Goal: Information Seeking & Learning: Learn about a topic

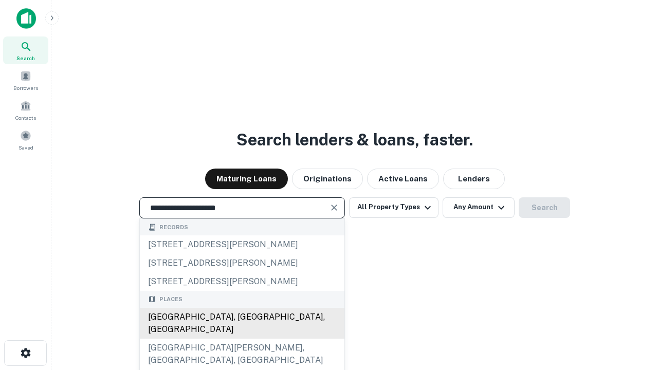
click at [242, 339] on div "[GEOGRAPHIC_DATA], [GEOGRAPHIC_DATA], [GEOGRAPHIC_DATA]" at bounding box center [242, 323] width 205 height 31
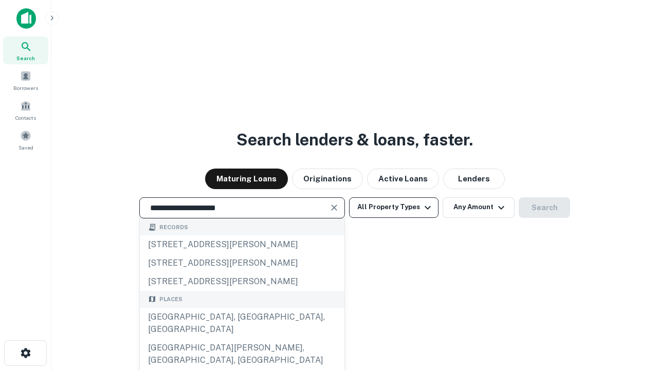
click at [394, 207] on button "All Property Types" at bounding box center [394, 208] width 90 height 21
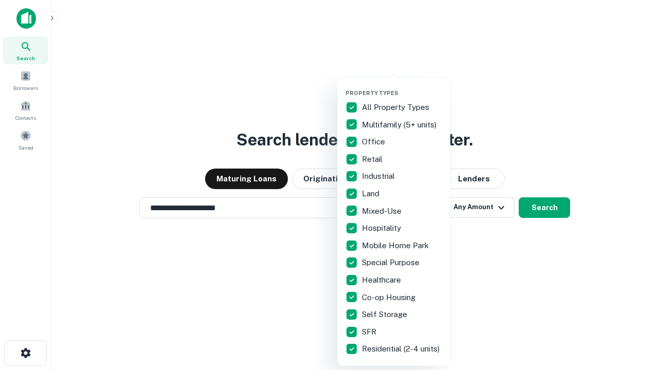
type input "**********"
click at [402, 86] on button "button" at bounding box center [402, 86] width 113 height 1
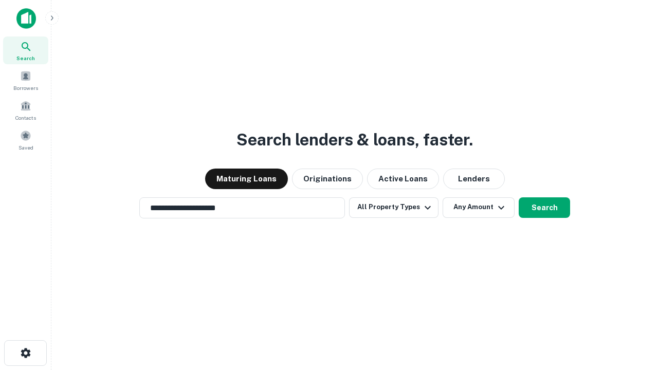
scroll to position [16, 0]
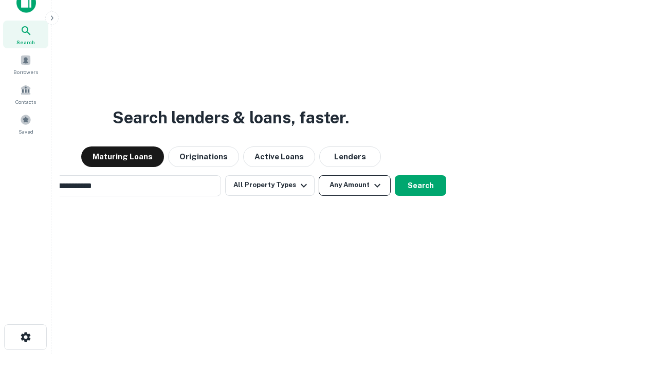
click at [319, 175] on button "Any Amount" at bounding box center [355, 185] width 72 height 21
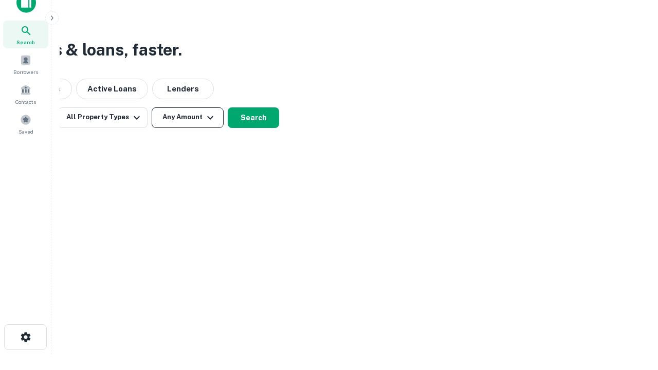
scroll to position [16, 0]
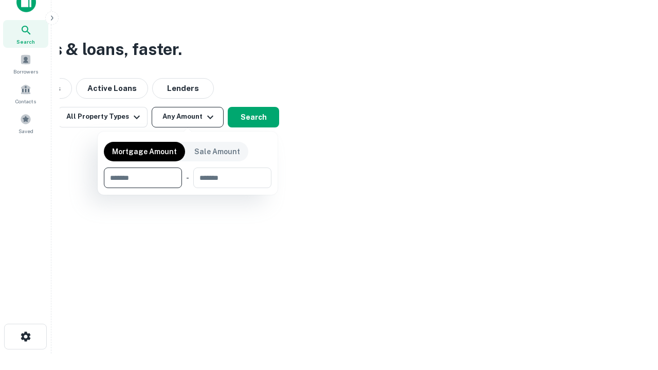
type input "*******"
click at [188, 188] on button "button" at bounding box center [188, 188] width 168 height 1
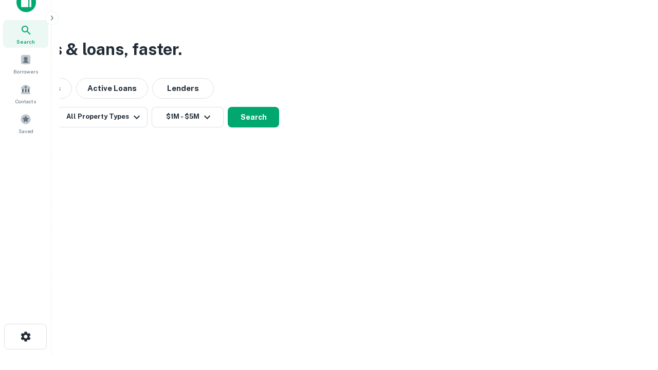
scroll to position [6, 190]
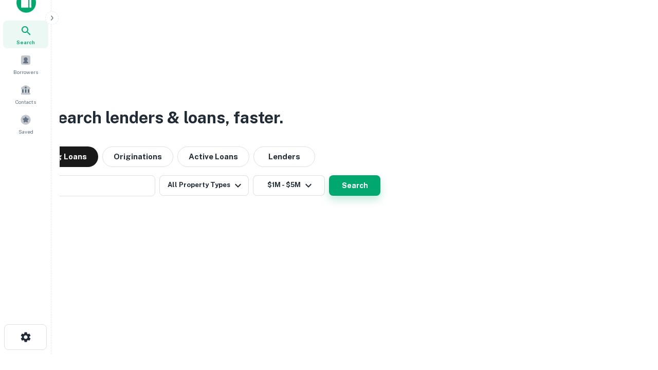
click at [329, 175] on button "Search" at bounding box center [354, 185] width 51 height 21
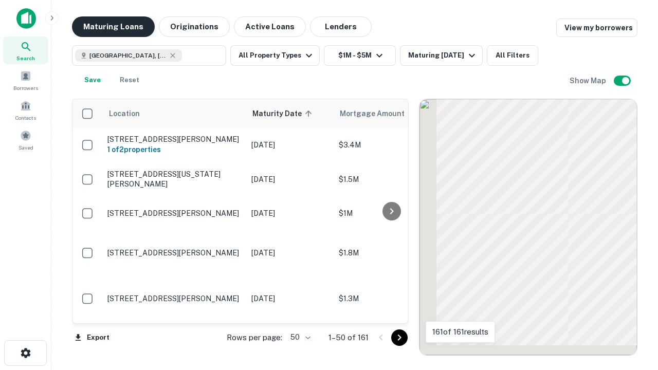
click at [113, 27] on button "Maturing Loans" at bounding box center [113, 26] width 83 height 21
